Goal: Communication & Community: Participate in discussion

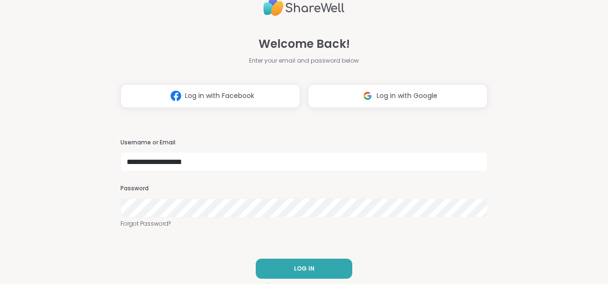
type input "**********"
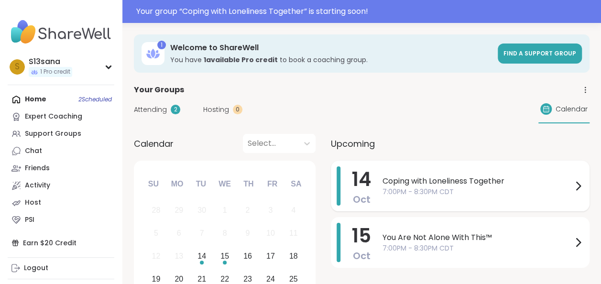
click at [425, 184] on span "Coping with Loneliness Together" at bounding box center [477, 180] width 190 height 11
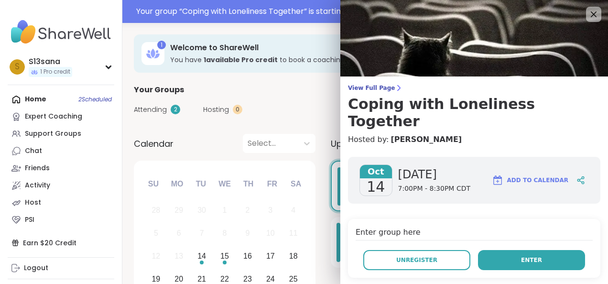
click at [521, 256] on span "Enter" at bounding box center [531, 260] width 21 height 9
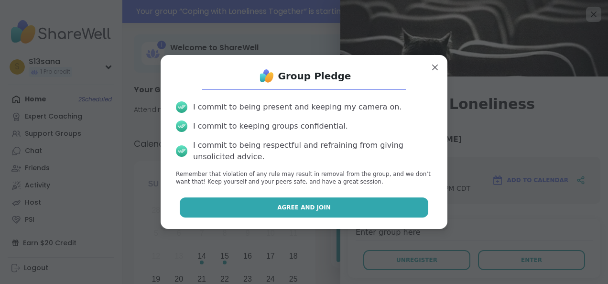
click at [253, 209] on button "Agree and Join" at bounding box center [304, 207] width 249 height 20
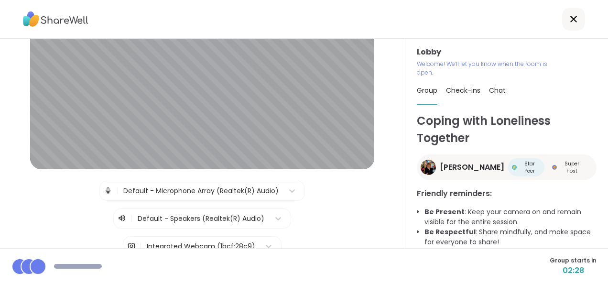
scroll to position [113, 0]
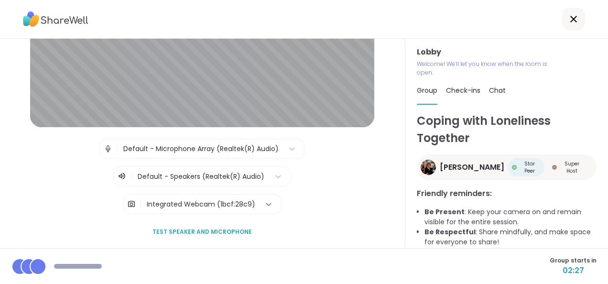
click at [264, 203] on icon at bounding box center [269, 204] width 10 height 10
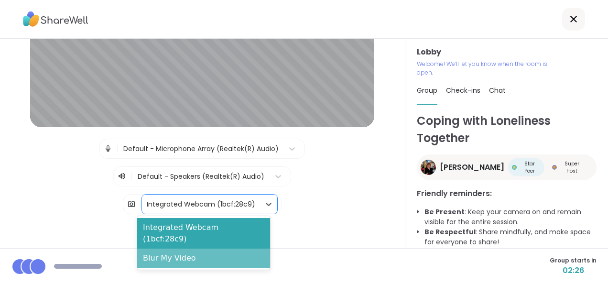
click at [181, 249] on div "Blur My Video" at bounding box center [203, 258] width 133 height 19
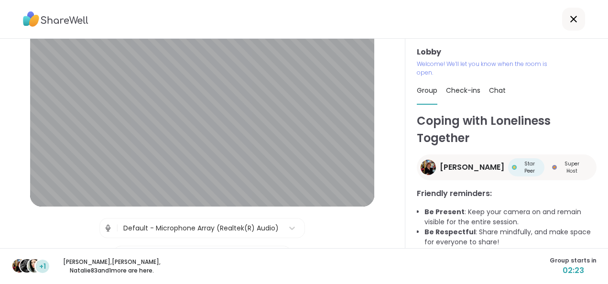
scroll to position [32, 0]
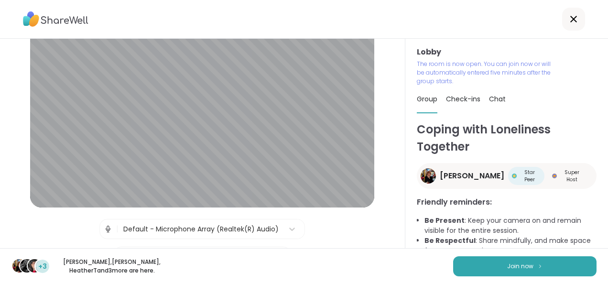
drag, startPoint x: 388, startPoint y: 143, endPoint x: 345, endPoint y: 217, distance: 85.8
click at [345, 217] on div "Lobby | Default - Microphone Array (Realtek(R) Audio) | Default - Speakers (Rea…" at bounding box center [202, 168] width 364 height 308
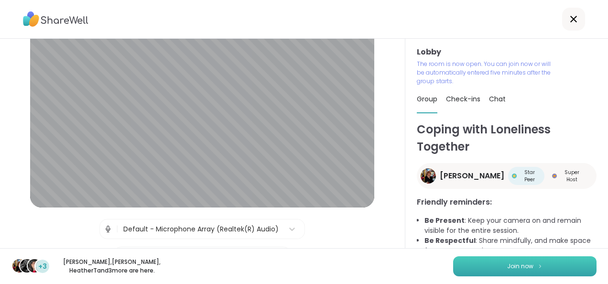
click at [508, 267] on span "Join now" at bounding box center [520, 266] width 26 height 9
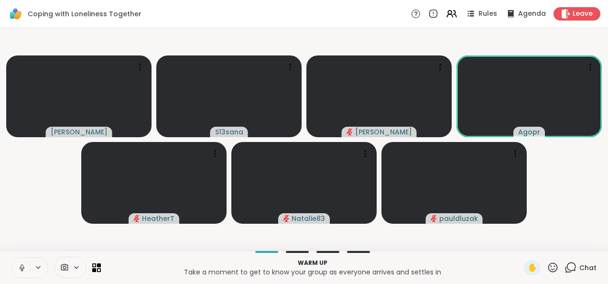
click at [23, 266] on icon at bounding box center [22, 266] width 2 height 4
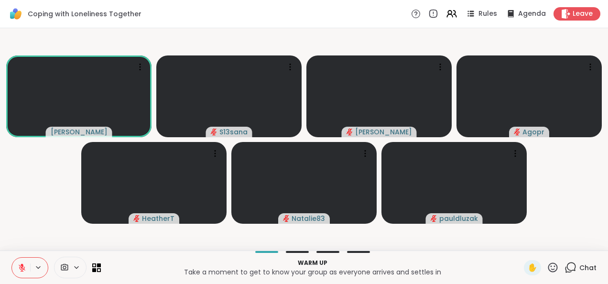
click at [21, 261] on button at bounding box center [21, 268] width 18 height 20
click at [19, 269] on icon at bounding box center [22, 267] width 9 height 9
click at [41, 218] on video-player-container "[PERSON_NAME] S13sana [PERSON_NAME] Agopr HeatherT Natalie83 pauldluzak" at bounding box center [304, 139] width 596 height 215
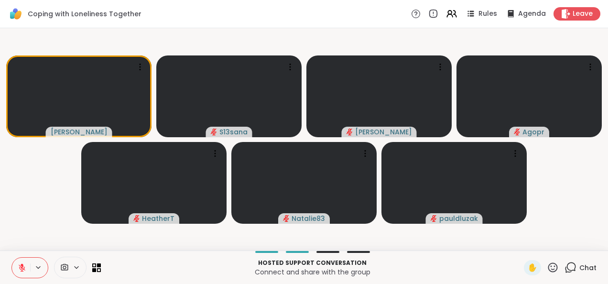
drag, startPoint x: 280, startPoint y: 161, endPoint x: 415, endPoint y: 232, distance: 153.5
click at [415, 232] on video-player-container "[PERSON_NAME] S13sana [PERSON_NAME] Agopr HeatherT Natalie83 pauldluzak" at bounding box center [304, 139] width 596 height 215
click at [418, 235] on video-player-container "[PERSON_NAME] S13sana [PERSON_NAME] Agopr HeatherT Natalie83 pauldluzak" at bounding box center [304, 139] width 596 height 215
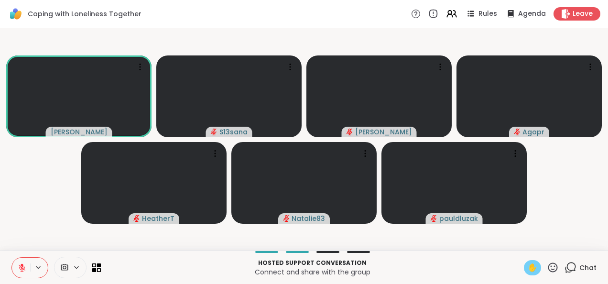
click at [528, 267] on span "✋" at bounding box center [533, 267] width 10 height 11
click at [23, 265] on icon at bounding box center [22, 265] width 3 height 4
click at [528, 267] on span "✋" at bounding box center [533, 267] width 10 height 11
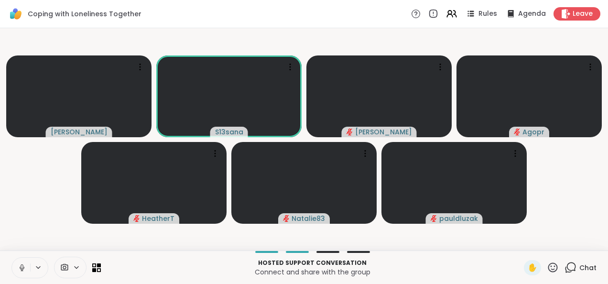
click at [19, 265] on icon at bounding box center [22, 267] width 9 height 9
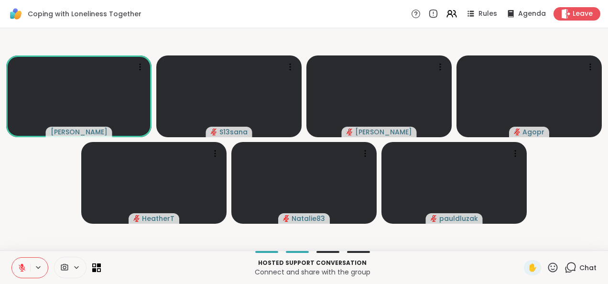
click at [55, 185] on video-player-container "[PERSON_NAME] S13sana [PERSON_NAME] Agopr HeatherT Natalie83 pauldluzak" at bounding box center [304, 139] width 596 height 215
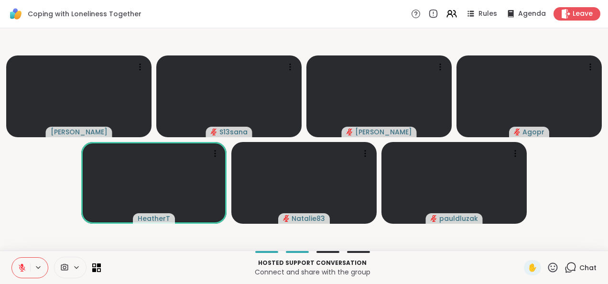
click at [51, 193] on video-player-container "[PERSON_NAME] S13sana [PERSON_NAME] Agopr HeatherT Natalie83 pauldluzak" at bounding box center [304, 139] width 596 height 215
click at [48, 214] on video-player-container "[PERSON_NAME] S13sana [PERSON_NAME] Agopr HeatherT Natalie83 pauldluzak" at bounding box center [304, 139] width 596 height 215
click at [241, 86] on video at bounding box center [228, 96] width 145 height 82
click at [196, 44] on video-player-container "[PERSON_NAME] S13sana [PERSON_NAME] Agopr HeatherT Natalie83 pauldluzak" at bounding box center [304, 139] width 596 height 215
click at [52, 166] on video-player-container "[PERSON_NAME] S13sana [PERSON_NAME] Agopr HeatherT Natalie83 pauldluzak" at bounding box center [304, 139] width 596 height 215
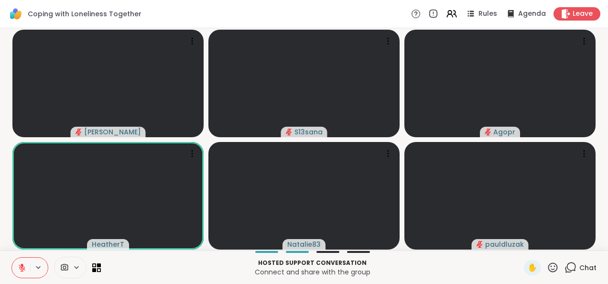
click at [369, 9] on div "Coping with Loneliness Together Rules Agenda Leave" at bounding box center [304, 14] width 608 height 28
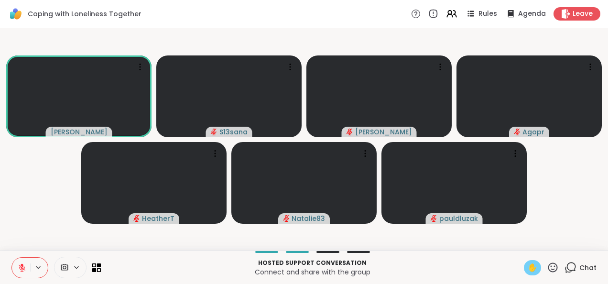
click at [528, 270] on span "✋" at bounding box center [533, 267] width 10 height 11
click at [20, 263] on icon at bounding box center [22, 267] width 9 height 9
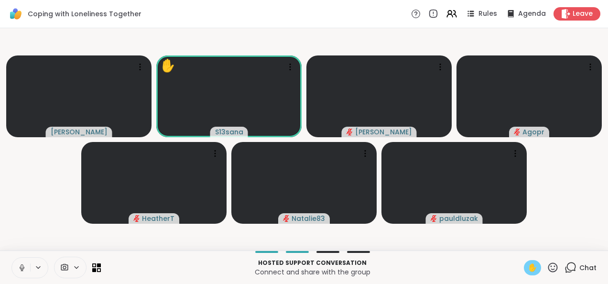
click at [528, 269] on span "✋" at bounding box center [533, 267] width 10 height 11
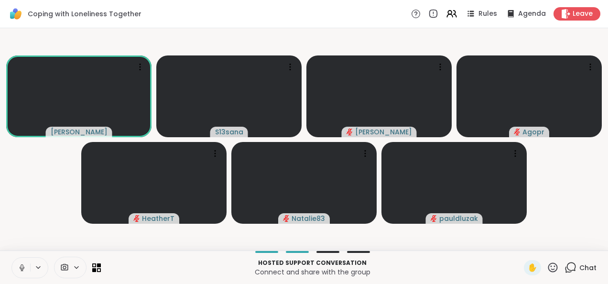
click at [16, 265] on button at bounding box center [21, 268] width 18 height 20
click at [28, 215] on video-player-container "[PERSON_NAME] S13sana [PERSON_NAME] Agopr HeatherT Natalie83 pauldluzak" at bounding box center [304, 139] width 596 height 215
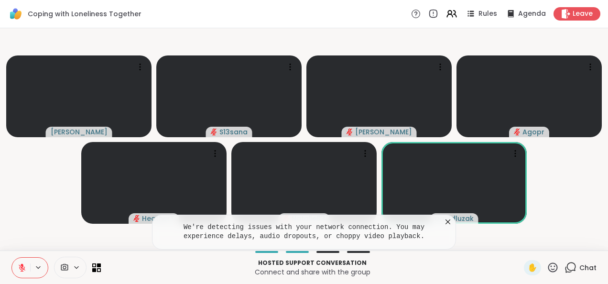
click at [449, 222] on icon at bounding box center [448, 222] width 10 height 10
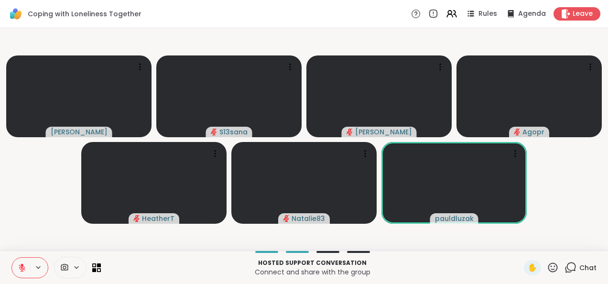
click at [545, 215] on video-player-container "[PERSON_NAME] S13sana [PERSON_NAME] Agopr HeatherT Natalie83 pauldluzak" at bounding box center [304, 139] width 596 height 215
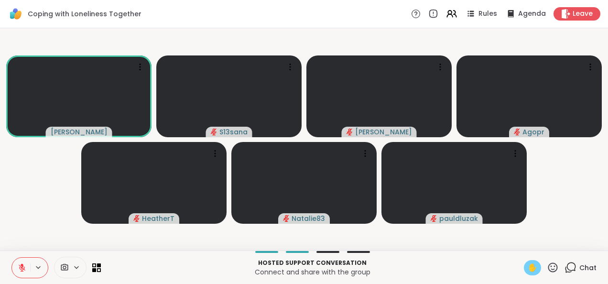
click at [528, 264] on span "✋" at bounding box center [533, 267] width 10 height 11
click at [24, 263] on button at bounding box center [21, 268] width 18 height 20
click at [528, 265] on span "✋" at bounding box center [533, 267] width 10 height 11
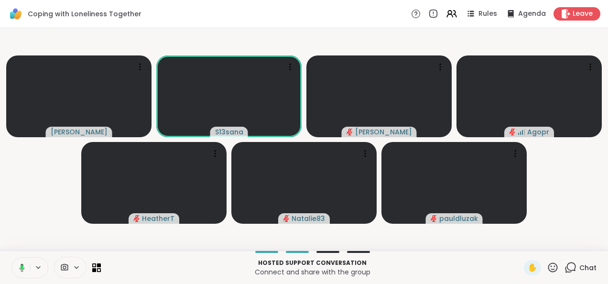
click at [578, 213] on video-player-container "[PERSON_NAME] S13sana [PERSON_NAME] Agopr HeatherT Natalie83 pauldluzak" at bounding box center [304, 139] width 596 height 215
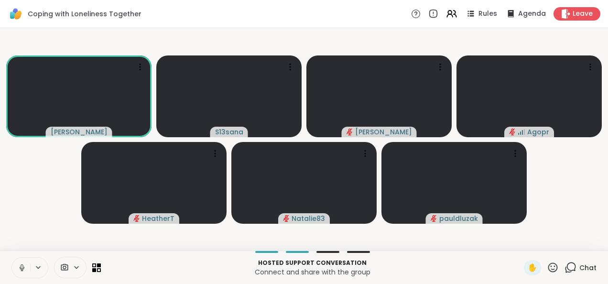
click at [23, 265] on icon at bounding box center [22, 266] width 2 height 4
click at [14, 210] on video-player-container "[PERSON_NAME] S13sana [PERSON_NAME] Agopr HeatherT Natalie83 pauldluzak" at bounding box center [304, 139] width 596 height 215
click at [22, 267] on icon at bounding box center [22, 267] width 9 height 9
click at [30, 210] on video-player-container "[PERSON_NAME] S13sana [PERSON_NAME] ✋ Agopr HeatherT Natalie83 ✋ pauldluzak" at bounding box center [304, 139] width 596 height 215
click at [23, 269] on icon at bounding box center [22, 267] width 5 height 3
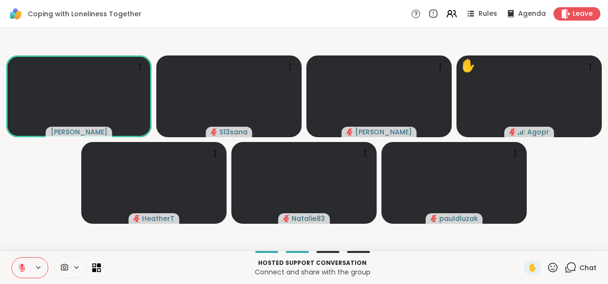
click at [26, 235] on video-player-container "[PERSON_NAME] S13sana [PERSON_NAME] ✋ Agopr HeatherT Natalie83 pauldluzak" at bounding box center [304, 139] width 596 height 215
drag, startPoint x: 26, startPoint y: 235, endPoint x: 47, endPoint y: 226, distance: 22.3
click at [47, 226] on video-player-container "[PERSON_NAME] S13sana [PERSON_NAME] Agopr HeatherT Natalie83 ✋ pauldluzak" at bounding box center [304, 139] width 596 height 215
click at [15, 227] on video-player-container "[PERSON_NAME] S13sana [PERSON_NAME] Agopr HeatherT Natalie83 pauldluzak" at bounding box center [304, 139] width 596 height 215
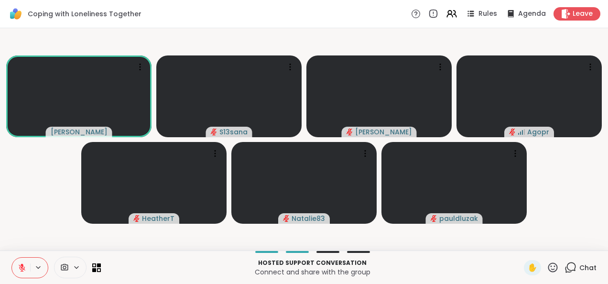
click at [21, 265] on icon at bounding box center [22, 265] width 3 height 4
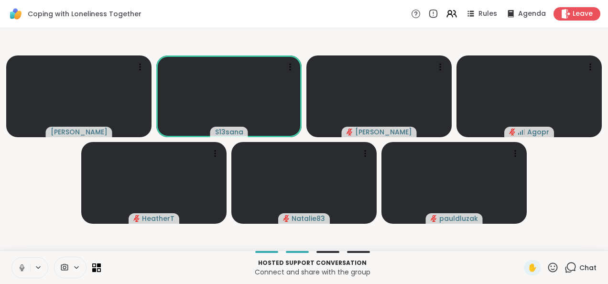
click at [21, 265] on icon at bounding box center [22, 266] width 2 height 4
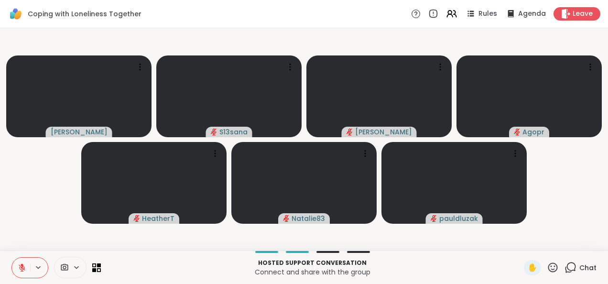
click at [28, 215] on video-player-container "[PERSON_NAME] S13sana [PERSON_NAME] Agopr HeatherT Natalie83 pauldluzak" at bounding box center [304, 139] width 596 height 215
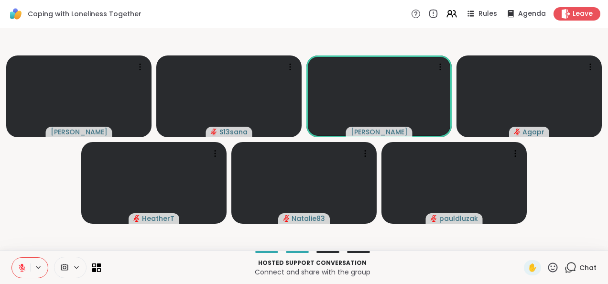
click at [22, 267] on icon at bounding box center [22, 267] width 9 height 9
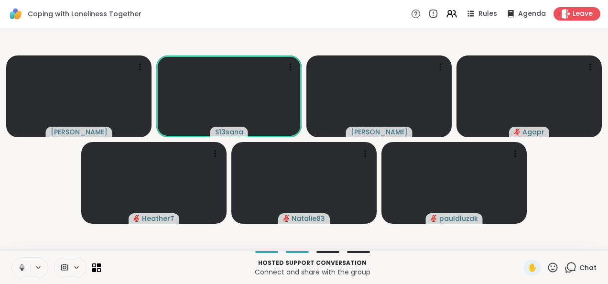
click at [22, 267] on icon at bounding box center [22, 267] width 9 height 9
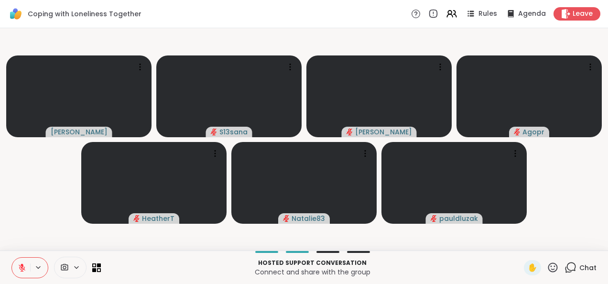
click at [27, 218] on video-player-container "[PERSON_NAME] S13sana [PERSON_NAME] Agopr HeatherT Natalie83 pauldluzak" at bounding box center [304, 139] width 596 height 215
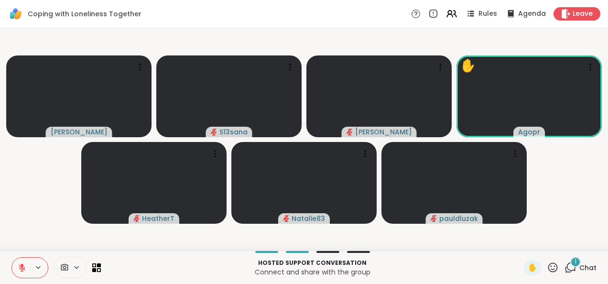
click at [565, 266] on icon at bounding box center [570, 267] width 12 height 12
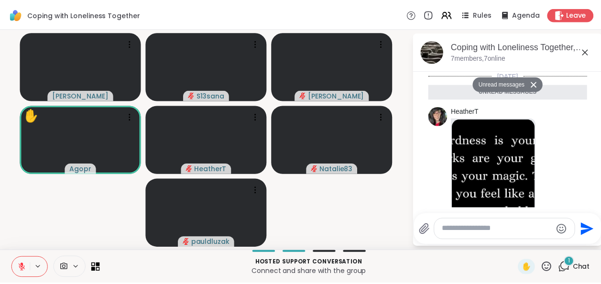
scroll to position [101, 0]
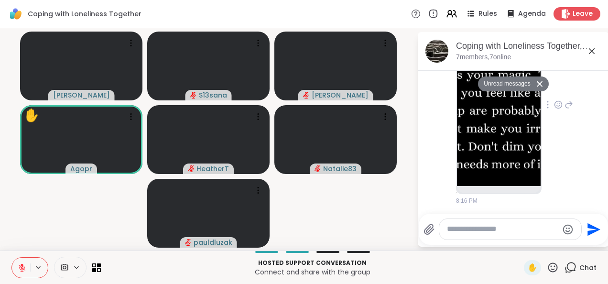
click at [506, 141] on img at bounding box center [499, 102] width 84 height 168
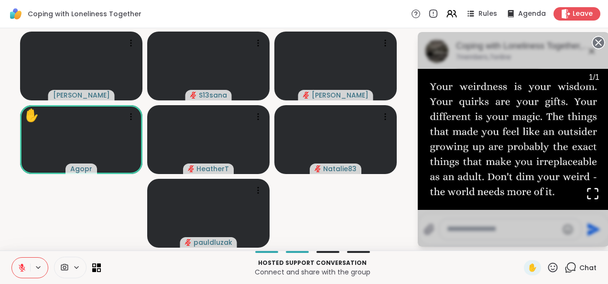
click at [506, 141] on img "Go to Slide 1" at bounding box center [513, 139] width 191 height 141
click at [594, 44] on circle at bounding box center [598, 42] width 11 height 11
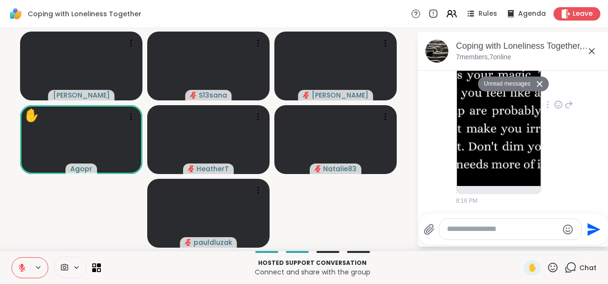
click at [592, 51] on icon at bounding box center [592, 51] width 6 height 6
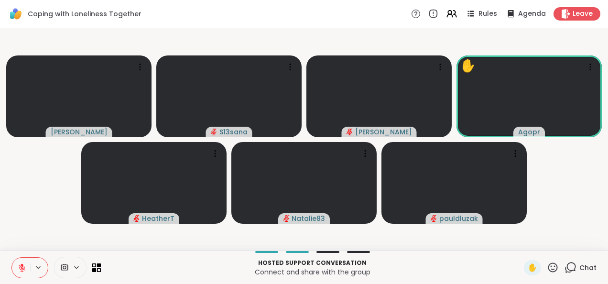
click at [561, 183] on video-player-container "[PERSON_NAME] S13sana [PERSON_NAME] ✋ Agopr HeatherT Natalie83 pauldluzak" at bounding box center [304, 139] width 596 height 215
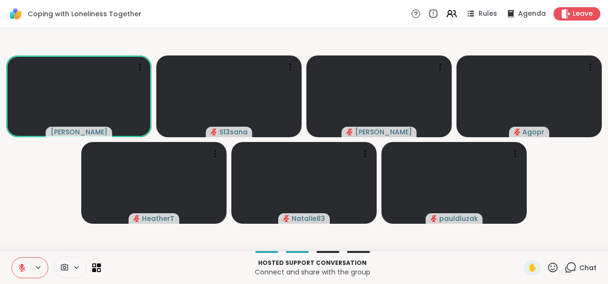
click at [21, 270] on icon at bounding box center [22, 267] width 7 height 7
click at [22, 268] on icon at bounding box center [22, 267] width 9 height 9
click at [30, 204] on video-player-container "[PERSON_NAME] S13sana [PERSON_NAME] Agopr HeatherT Natalie83 pauldluzak" at bounding box center [304, 139] width 596 height 215
click at [528, 267] on span "✋" at bounding box center [533, 267] width 10 height 11
click at [21, 267] on icon at bounding box center [22, 267] width 7 height 7
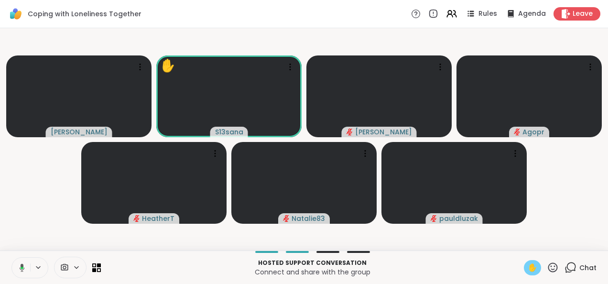
click at [528, 264] on span "✋" at bounding box center [533, 267] width 10 height 11
click at [26, 196] on video-player-container "[PERSON_NAME] S13sana [PERSON_NAME] Agopr HeatherT Natalie83 pauldluzak" at bounding box center [304, 139] width 596 height 215
click at [21, 263] on icon at bounding box center [22, 267] width 9 height 9
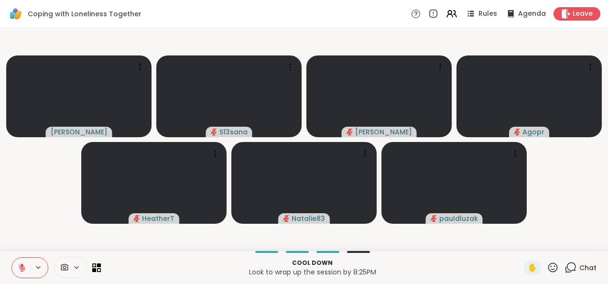
click at [32, 231] on video-player-container "[PERSON_NAME] S13sana [PERSON_NAME] Agopr HeatherT Natalie83 pauldluzak" at bounding box center [304, 139] width 596 height 215
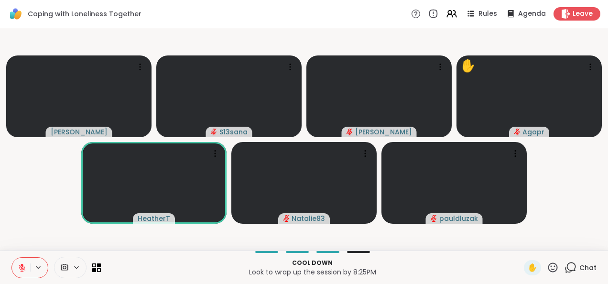
click at [23, 267] on icon at bounding box center [22, 267] width 9 height 9
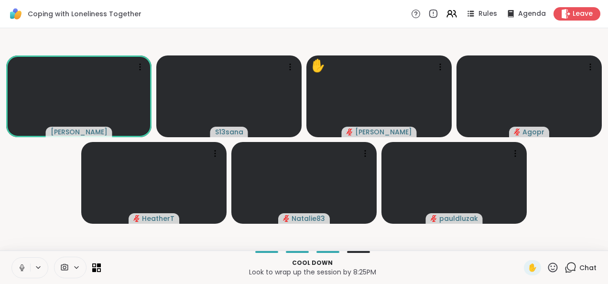
click at [25, 268] on icon at bounding box center [22, 267] width 9 height 9
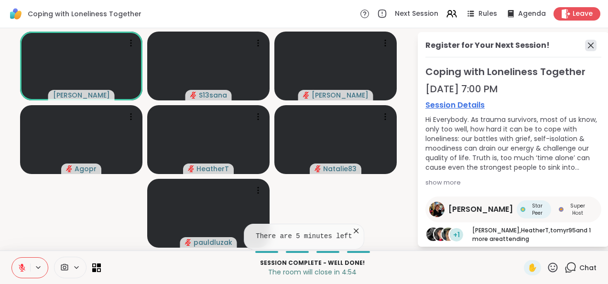
click at [588, 47] on icon at bounding box center [591, 46] width 6 height 6
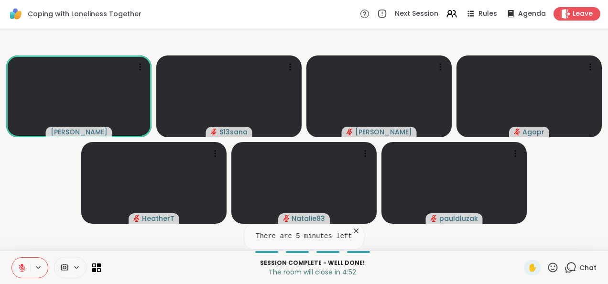
click at [15, 185] on video-player-container "[PERSON_NAME] S13sana [PERSON_NAME] Agopr HeatherT Natalie83 pauldluzak" at bounding box center [304, 139] width 596 height 215
click at [21, 262] on button at bounding box center [21, 268] width 18 height 20
click at [19, 263] on icon at bounding box center [22, 267] width 9 height 9
click at [26, 186] on video-player-container "[PERSON_NAME] S13sana [PERSON_NAME] Agopr HeatherT Natalie83 pauldluzak" at bounding box center [304, 139] width 596 height 215
click at [28, 220] on video-player-container "[PERSON_NAME] S13sana [PERSON_NAME] Agopr HeatherT Natalie83 pauldluzak" at bounding box center [304, 139] width 596 height 215
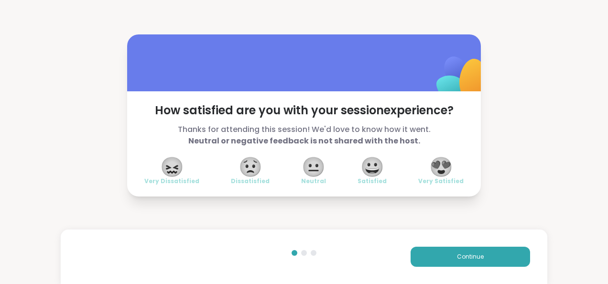
click at [439, 174] on span "😍" at bounding box center [441, 166] width 24 height 17
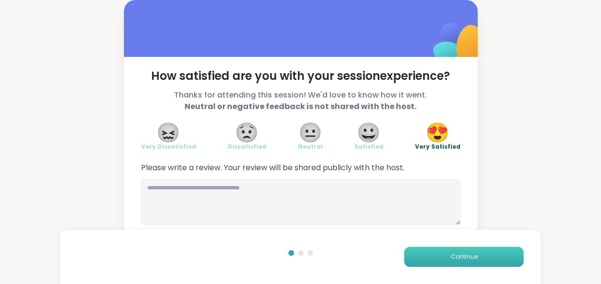
click at [444, 257] on button "Continue" at bounding box center [463, 257] width 119 height 20
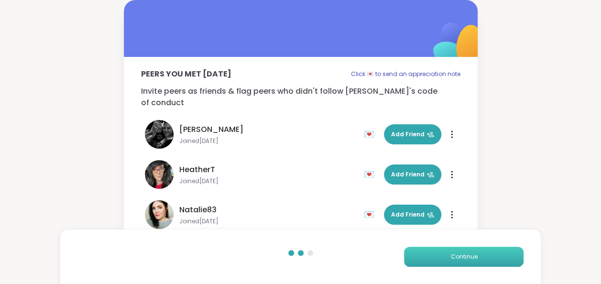
click at [444, 257] on button "Continue" at bounding box center [463, 257] width 119 height 20
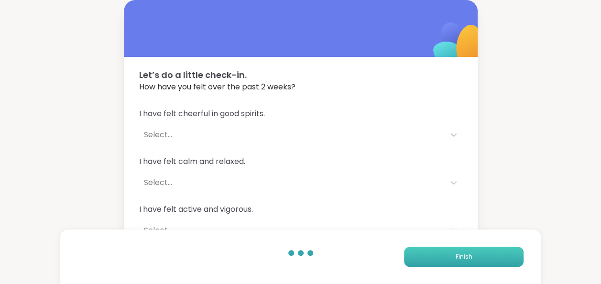
click at [444, 257] on button "Finish" at bounding box center [463, 257] width 119 height 20
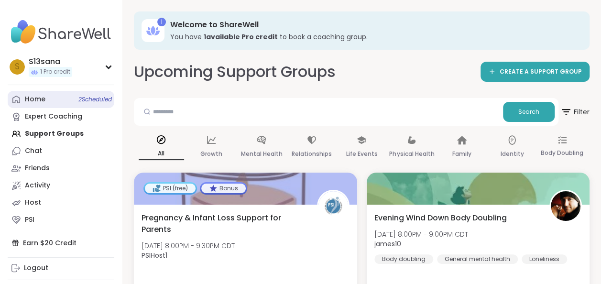
click at [44, 103] on div "Home 2 Scheduled" at bounding box center [35, 100] width 21 height 10
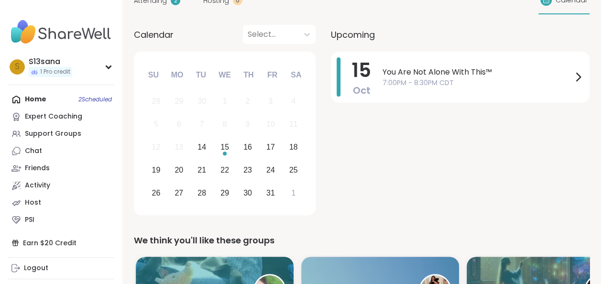
scroll to position [82, 0]
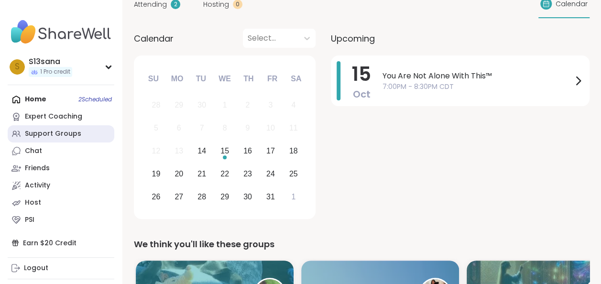
click at [43, 135] on div "Support Groups" at bounding box center [53, 134] width 56 height 10
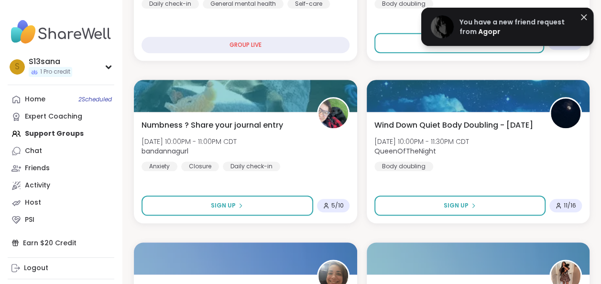
scroll to position [414, 0]
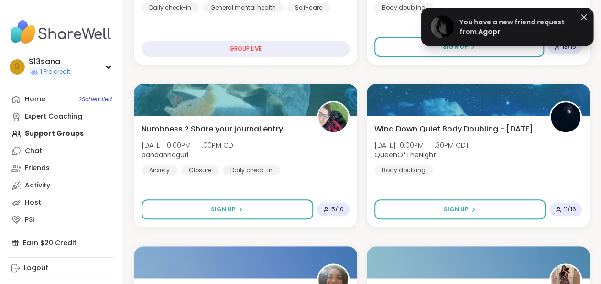
click at [515, 23] on span "You have a new friend request from" at bounding box center [511, 26] width 105 height 19
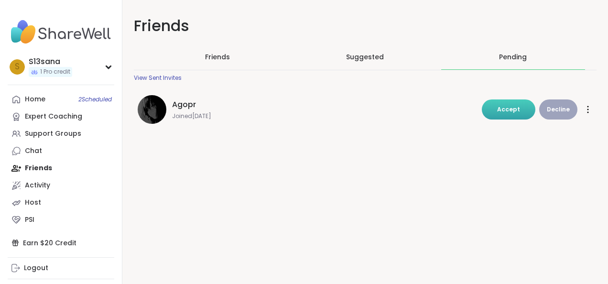
click at [497, 110] on span "Accept" at bounding box center [508, 109] width 23 height 8
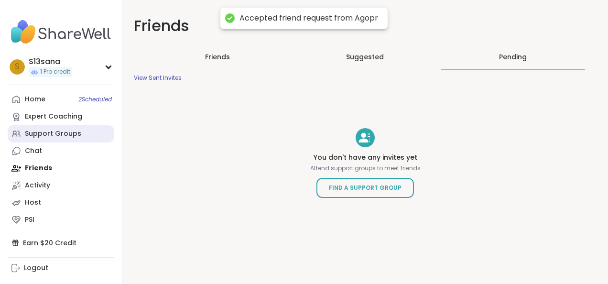
click at [42, 139] on link "Support Groups" at bounding box center [61, 133] width 107 height 17
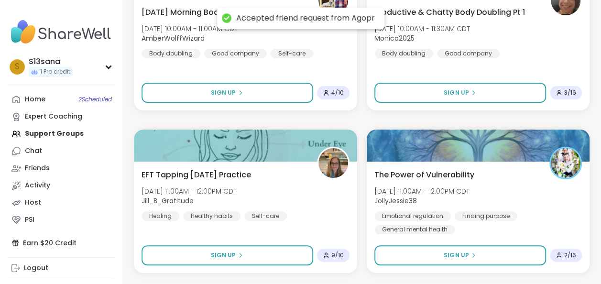
scroll to position [1869, 0]
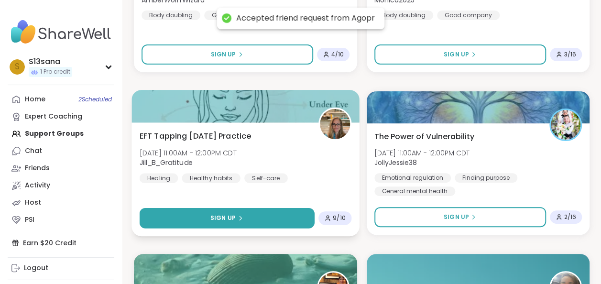
click at [239, 211] on button "Sign Up" at bounding box center [227, 218] width 175 height 21
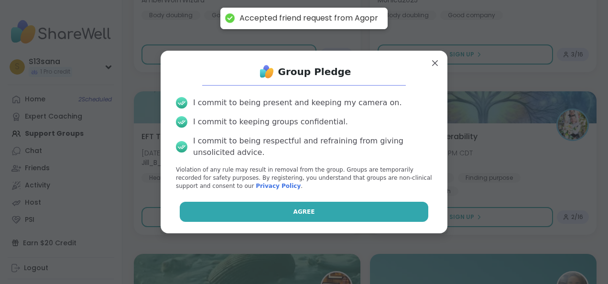
click at [293, 208] on span "Agree" at bounding box center [304, 211] width 22 height 9
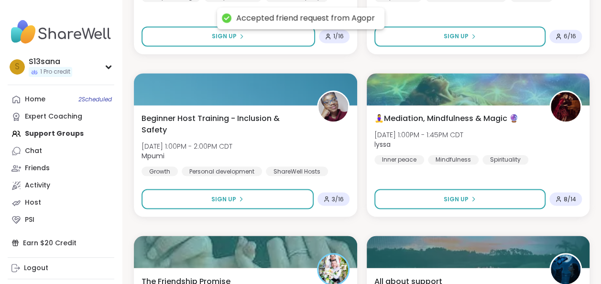
scroll to position [2541, 0]
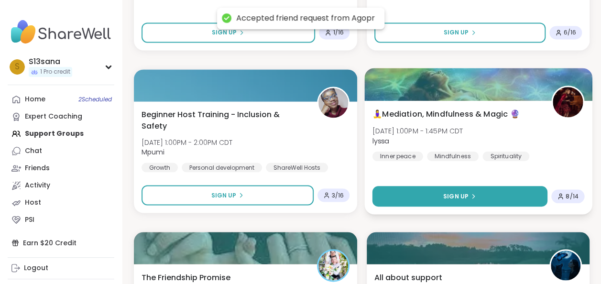
click at [485, 195] on button "Sign Up" at bounding box center [459, 196] width 175 height 21
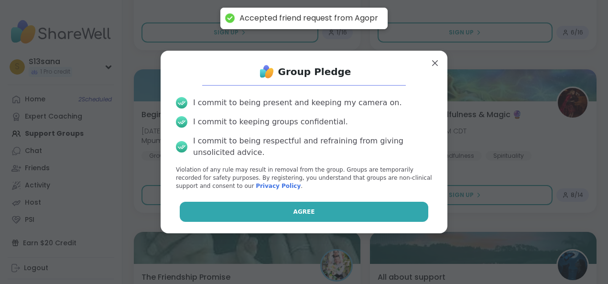
click at [312, 206] on button "Agree" at bounding box center [304, 212] width 249 height 20
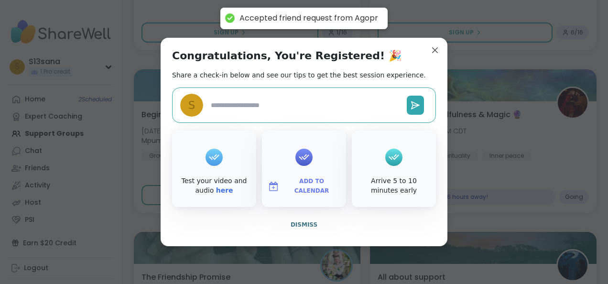
type textarea "*"
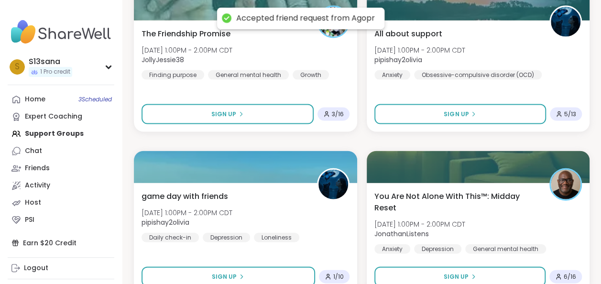
scroll to position [2833, 0]
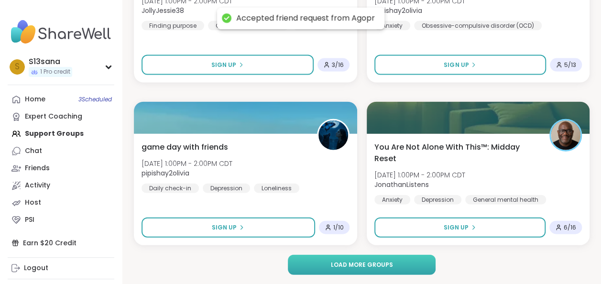
click at [383, 260] on span "Load more groups" at bounding box center [361, 264] width 62 height 9
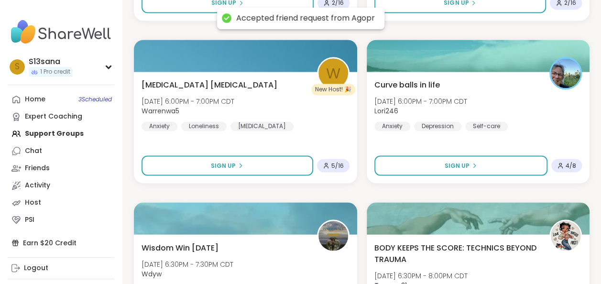
scroll to position [4365, 0]
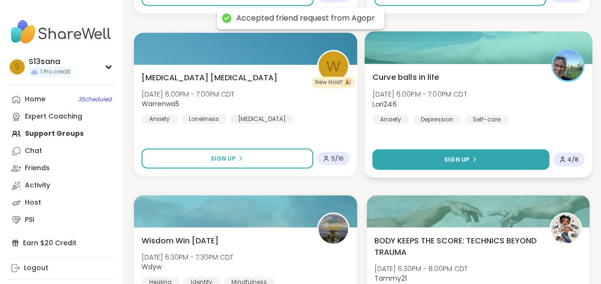
click at [497, 158] on button "Sign Up" at bounding box center [460, 159] width 177 height 21
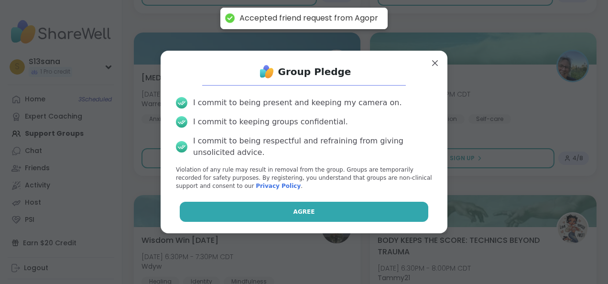
click at [337, 211] on button "Agree" at bounding box center [304, 212] width 249 height 20
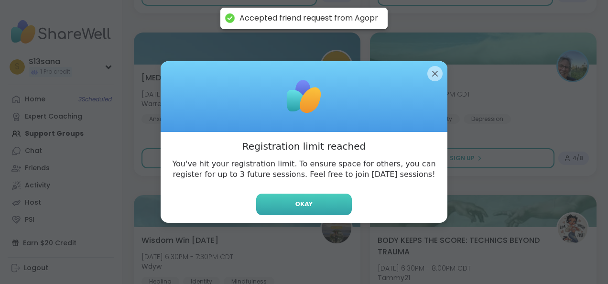
click at [329, 203] on button "Okay" at bounding box center [304, 205] width 96 height 22
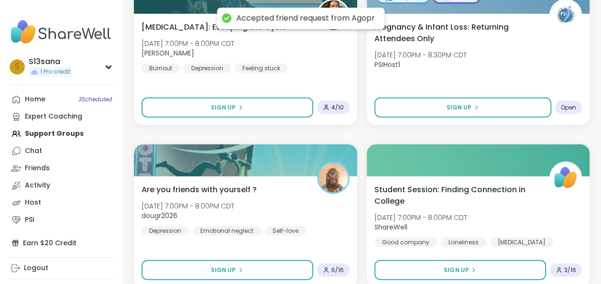
scroll to position [4733, 0]
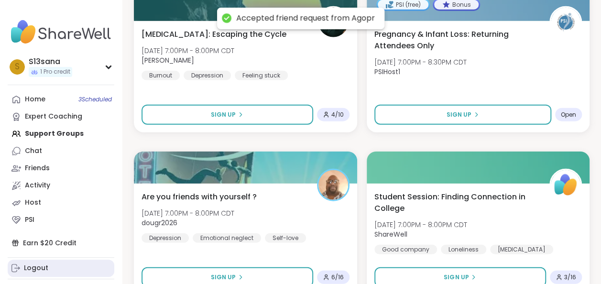
click at [56, 265] on link "Logout" at bounding box center [61, 268] width 107 height 17
